Goal: Task Accomplishment & Management: Use online tool/utility

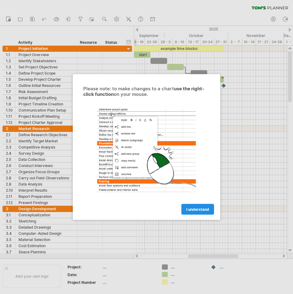
click at [196, 207] on span "I understand" at bounding box center [197, 209] width 23 height 5
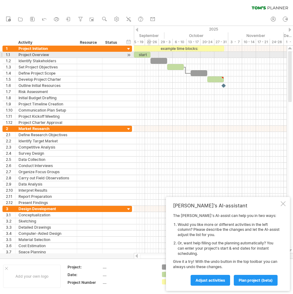
click at [148, 53] on div "start" at bounding box center [142, 55] width 17 height 6
click at [142, 55] on div "*****" at bounding box center [142, 55] width 17 height 6
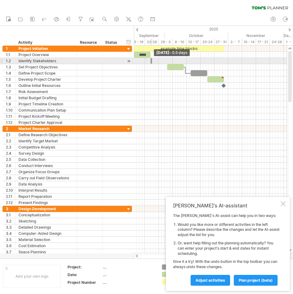
drag, startPoint x: 166, startPoint y: 59, endPoint x: 142, endPoint y: 63, distance: 24.4
click at [142, 63] on div "example time blocks: ***** [DATE] - 0.5 days [DATE]" at bounding box center [210, 150] width 153 height 208
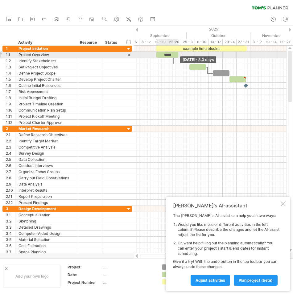
drag, startPoint x: 150, startPoint y: 54, endPoint x: 178, endPoint y: 57, distance: 28.2
click at [178, 57] on span at bounding box center [178, 55] width 2 height 6
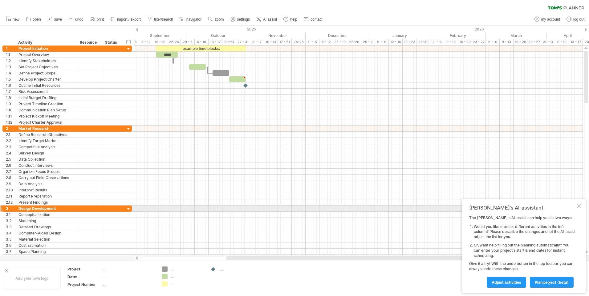
click at [292, 206] on div at bounding box center [579, 206] width 5 height 5
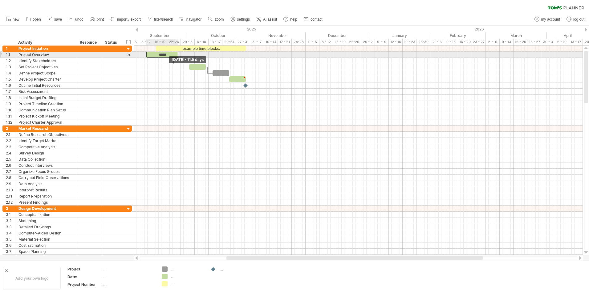
drag, startPoint x: 156, startPoint y: 55, endPoint x: 145, endPoint y: 57, distance: 10.4
click at [145, 57] on div "example time blocks: ***** [DATE] - 8.0 days [DATE] - 11.5 days" at bounding box center [358, 151] width 449 height 210
drag, startPoint x: 177, startPoint y: 53, endPoint x: 157, endPoint y: 57, distance: 20.8
click at [157, 57] on span at bounding box center [157, 55] width 2 height 6
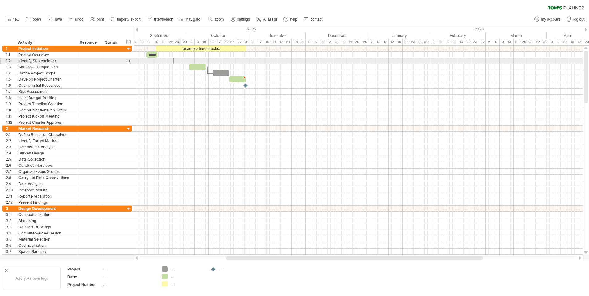
click at [178, 58] on div at bounding box center [358, 61] width 449 height 6
click at [174, 59] on span at bounding box center [174, 61] width 2 height 6
drag, startPoint x: 172, startPoint y: 61, endPoint x: 155, endPoint y: 62, distance: 16.7
click at [155, 62] on span at bounding box center [156, 61] width 2 height 6
drag, startPoint x: 157, startPoint y: 60, endPoint x: 151, endPoint y: 61, distance: 6.4
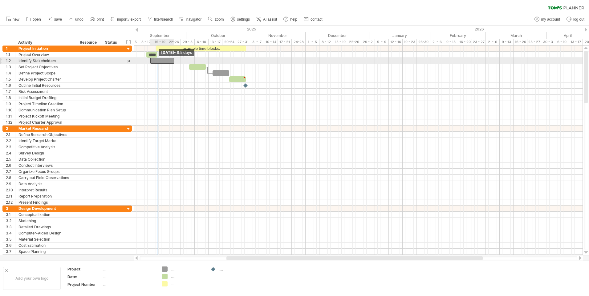
click at [151, 61] on span at bounding box center [150, 61] width 2 height 6
drag, startPoint x: 173, startPoint y: 61, endPoint x: 157, endPoint y: 63, distance: 16.4
click at [157, 63] on span at bounding box center [157, 61] width 2 height 6
click at [195, 63] on div at bounding box center [358, 61] width 449 height 6
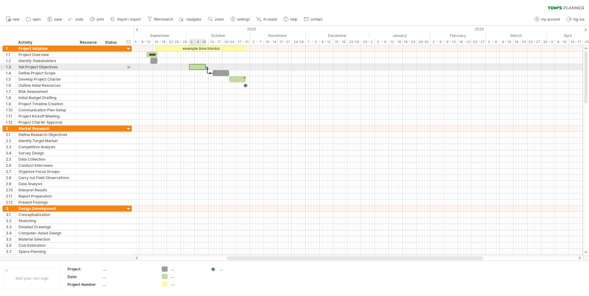
click at [196, 67] on div at bounding box center [197, 67] width 17 height 6
drag, startPoint x: 201, startPoint y: 65, endPoint x: 166, endPoint y: 64, distance: 34.2
click at [166, 64] on div at bounding box center [162, 67] width 17 height 6
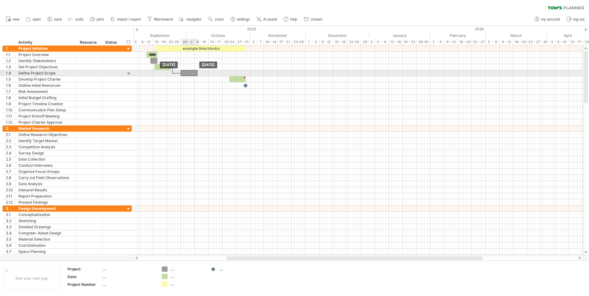
drag, startPoint x: 222, startPoint y: 72, endPoint x: 190, endPoint y: 74, distance: 31.5
click at [190, 74] on div at bounding box center [189, 73] width 17 height 6
drag, startPoint x: 190, startPoint y: 74, endPoint x: 186, endPoint y: 74, distance: 3.7
click at [186, 74] on div at bounding box center [185, 73] width 17 height 6
drag, startPoint x: 185, startPoint y: 73, endPoint x: 175, endPoint y: 73, distance: 9.6
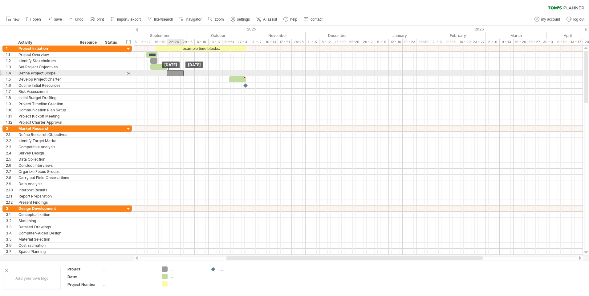
click at [175, 73] on div at bounding box center [175, 73] width 17 height 6
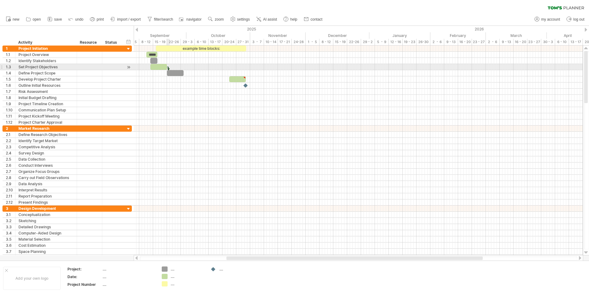
click at [167, 68] on span at bounding box center [167, 67] width 2 height 6
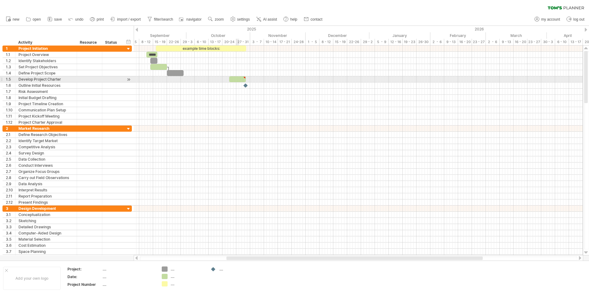
click at [237, 80] on div at bounding box center [237, 79] width 17 height 6
drag, startPoint x: 238, startPoint y: 78, endPoint x: 150, endPoint y: 80, distance: 87.6
click at [150, 80] on div at bounding box center [150, 79] width 17 height 6
click at [57, 80] on div "Develop Project Charter" at bounding box center [45, 79] width 55 height 6
click at [57, 80] on input "**********" at bounding box center [45, 79] width 55 height 6
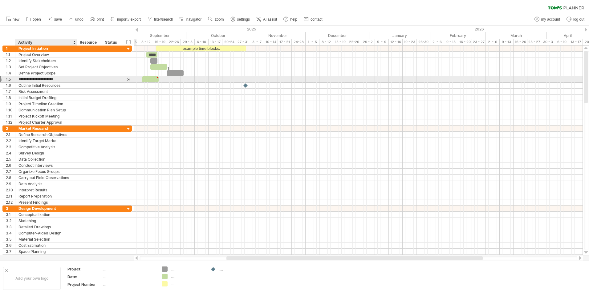
click at [57, 80] on input "**********" at bounding box center [45, 79] width 55 height 6
click at [127, 80] on div at bounding box center [129, 79] width 6 height 6
click at [129, 79] on div at bounding box center [129, 79] width 6 height 6
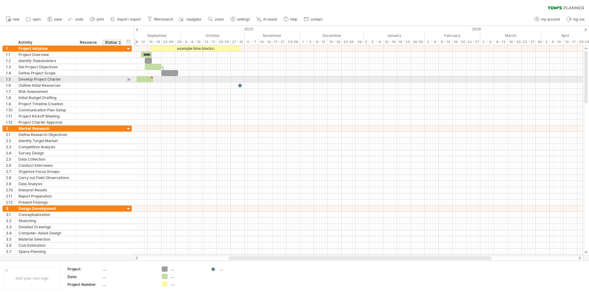
click at [128, 80] on div at bounding box center [129, 79] width 6 height 6
drag, startPoint x: 128, startPoint y: 80, endPoint x: 135, endPoint y: 78, distance: 6.6
click at [135, 78] on div "Trying to reach [DOMAIN_NAME] Connected again... 0% clear filter new 1" at bounding box center [294, 148] width 589 height 296
click at [147, 78] on div at bounding box center [145, 79] width 17 height 6
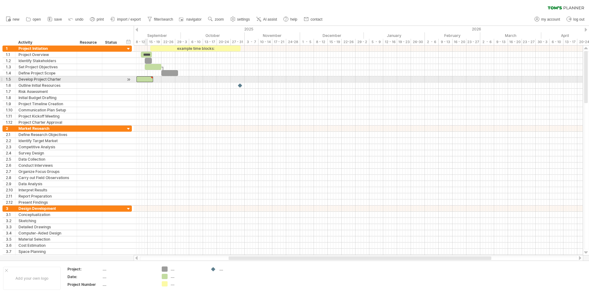
type textarea "**********"
click at [147, 78] on div at bounding box center [145, 79] width 17 height 6
click at [175, 82] on div at bounding box center [358, 79] width 449 height 6
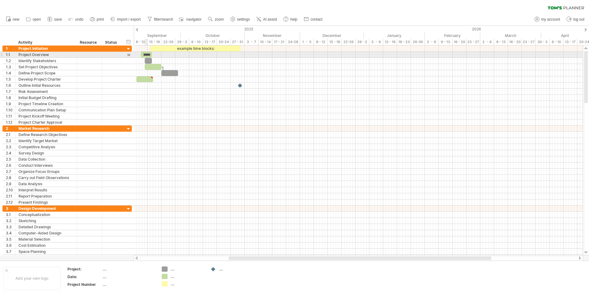
click at [147, 56] on div "*****" at bounding box center [146, 55] width 11 height 6
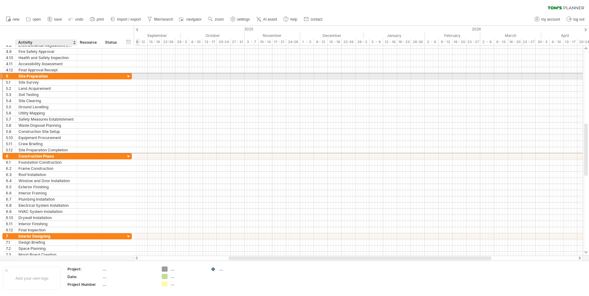
click at [67, 77] on div "Site Preparation" at bounding box center [45, 76] width 55 height 6
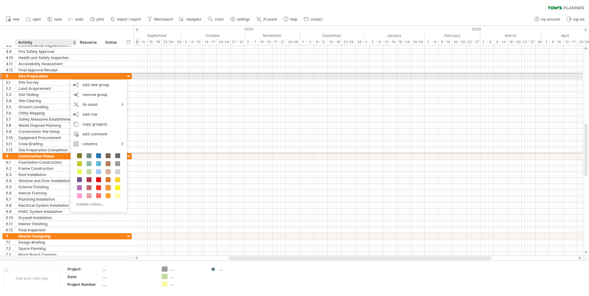
click at [67, 77] on div "Site Preparation" at bounding box center [45, 76] width 55 height 6
